Goal: Communication & Community: Answer question/provide support

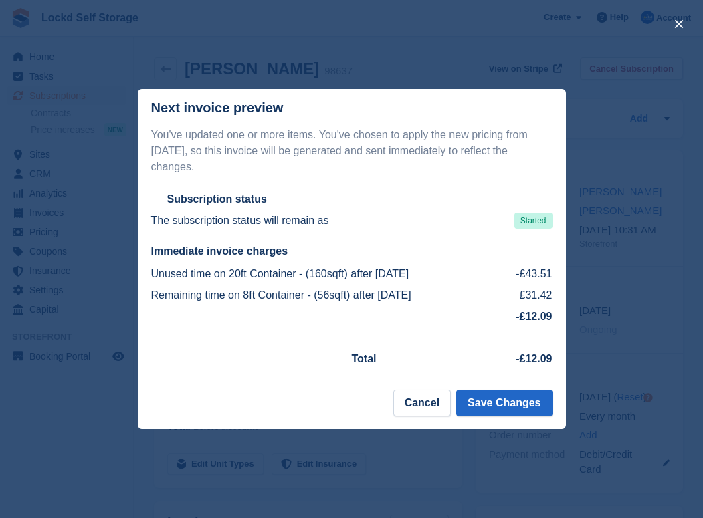
scroll to position [15, 0]
click at [682, 19] on button "close" at bounding box center [678, 23] width 21 height 21
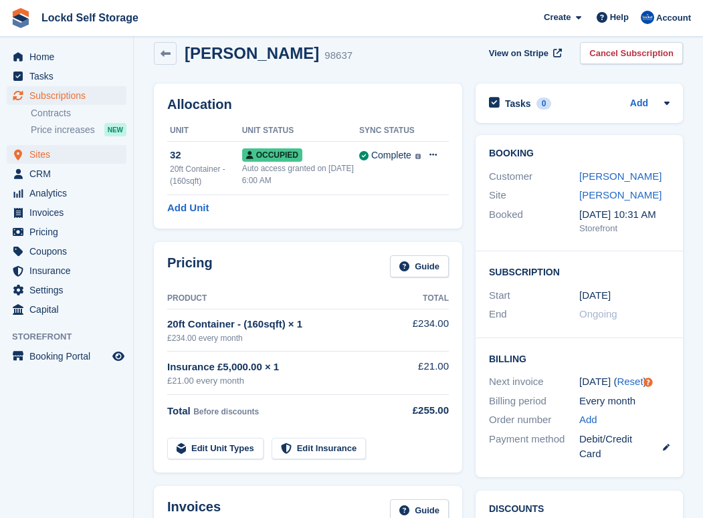
click at [39, 157] on span "Sites" at bounding box center [69, 154] width 80 height 19
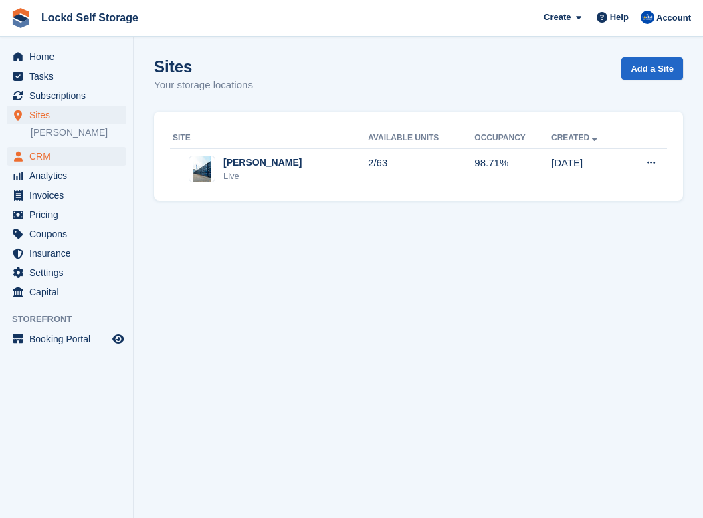
click at [39, 158] on span "CRM" at bounding box center [69, 156] width 80 height 19
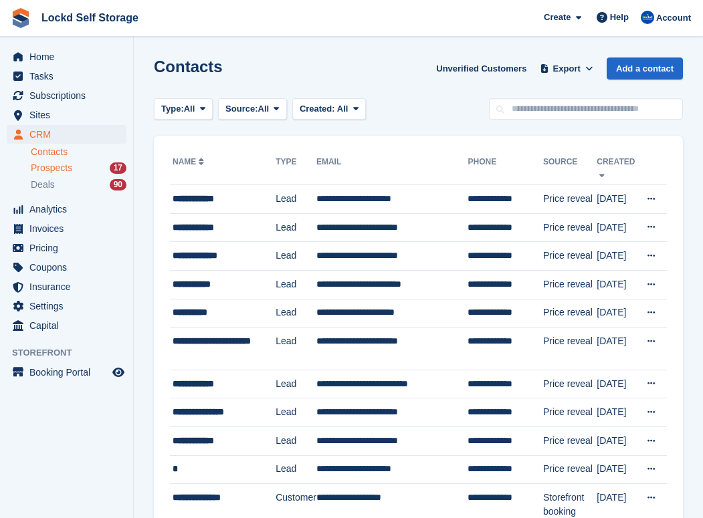
click at [64, 172] on span "Prospects" at bounding box center [51, 168] width 41 height 13
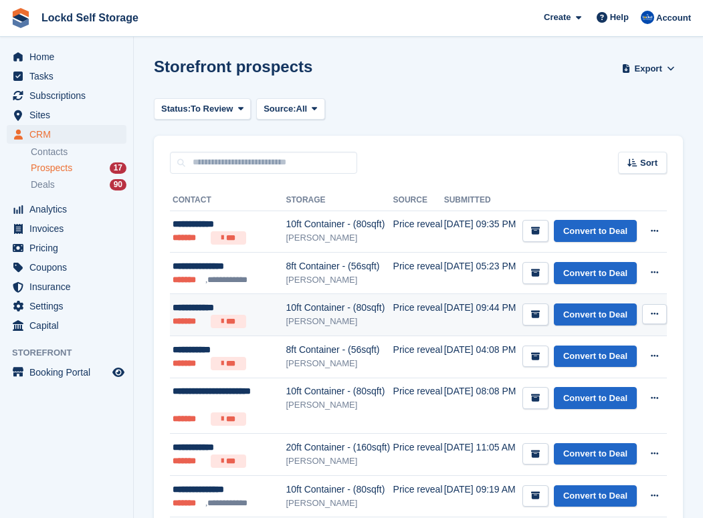
click at [313, 315] on div "10ft Container - (80sqft)" at bounding box center [339, 308] width 107 height 14
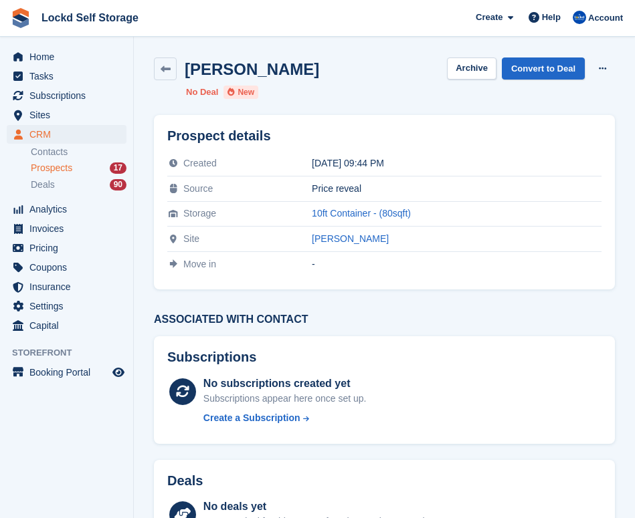
click at [308, 69] on div "Desmond King Archive Convert to Deal Delete prospect" at bounding box center [384, 69] width 461 height 23
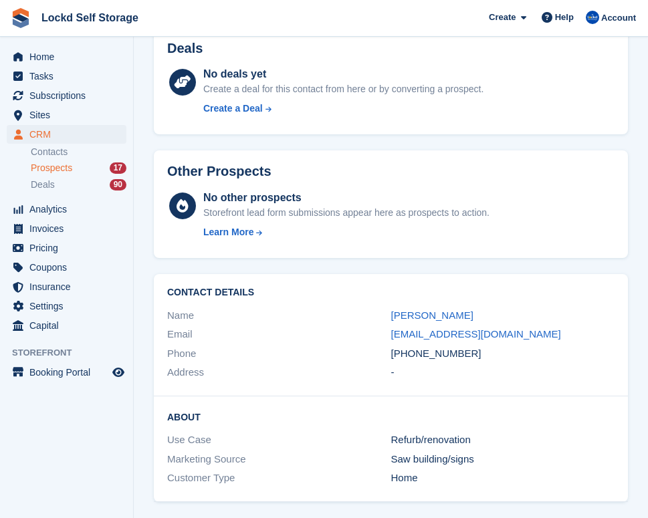
scroll to position [432, 0]
drag, startPoint x: 468, startPoint y: 350, endPoint x: 364, endPoint y: 350, distance: 103.7
click at [364, 350] on div "Phone +447968534007" at bounding box center [390, 354] width 447 height 19
click at [457, 355] on div "+447968534007" at bounding box center [503, 354] width 224 height 15
click at [436, 316] on link "Desmond King" at bounding box center [432, 315] width 82 height 11
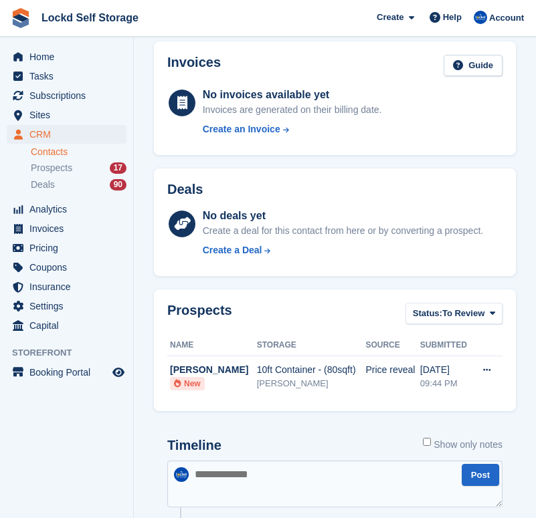
scroll to position [180, 0]
